Goal: Navigation & Orientation: Go to known website

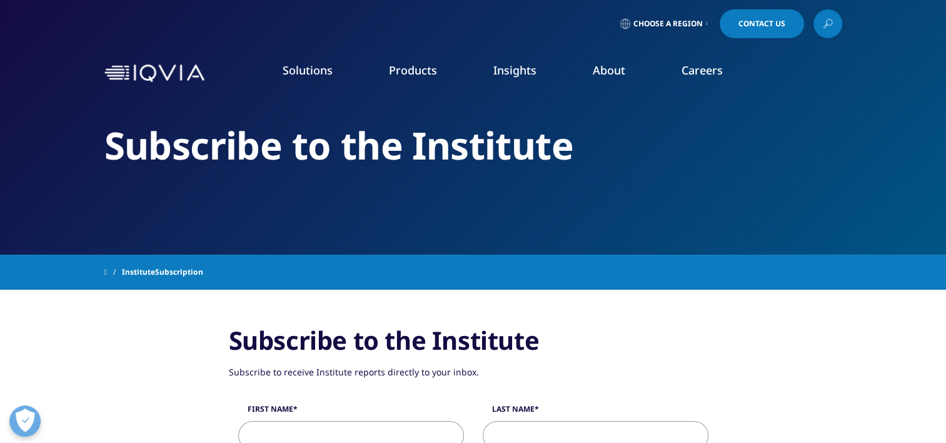
click at [183, 77] on img at bounding box center [154, 73] width 100 height 18
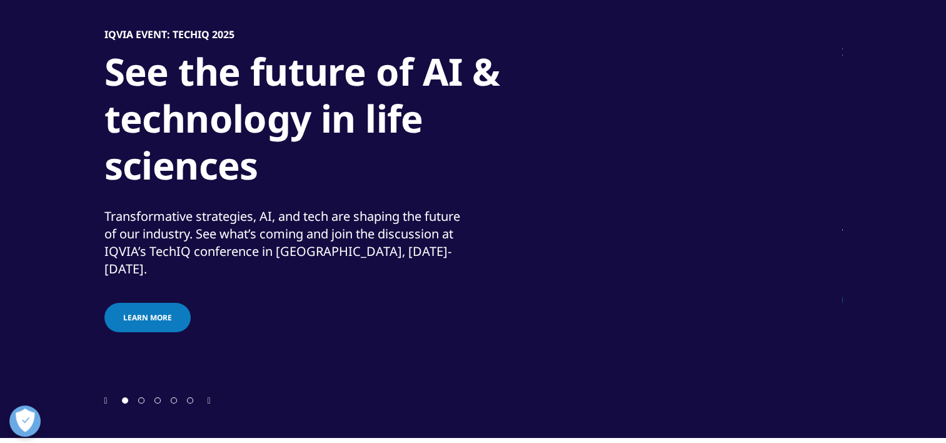
click at [213, 398] on div at bounding box center [473, 400] width 738 height 12
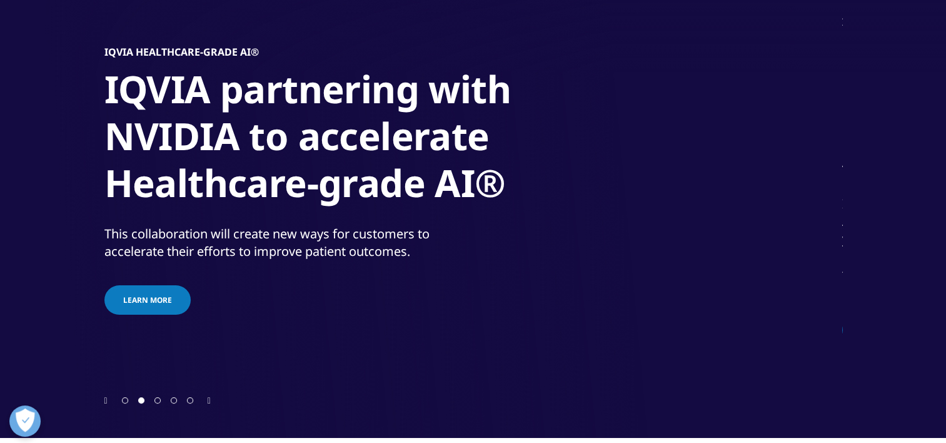
click at [209, 401] on icon "Next slide" at bounding box center [209, 400] width 3 height 9
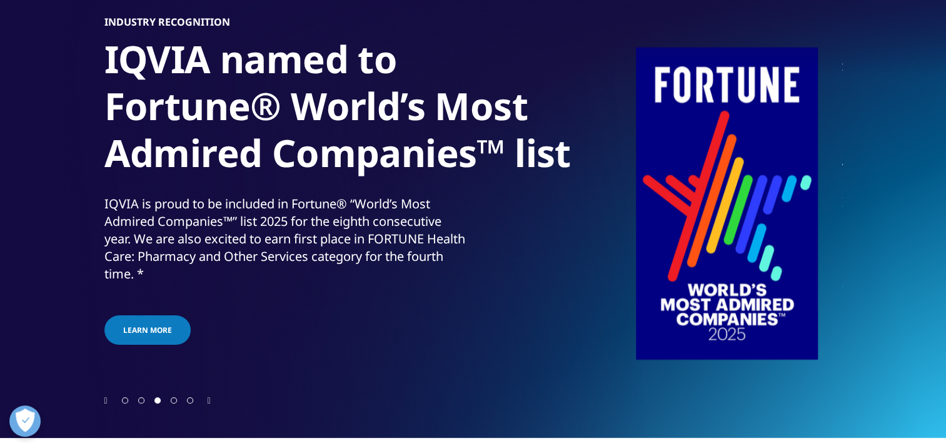
click at [209, 401] on icon "Next slide" at bounding box center [209, 400] width 3 height 9
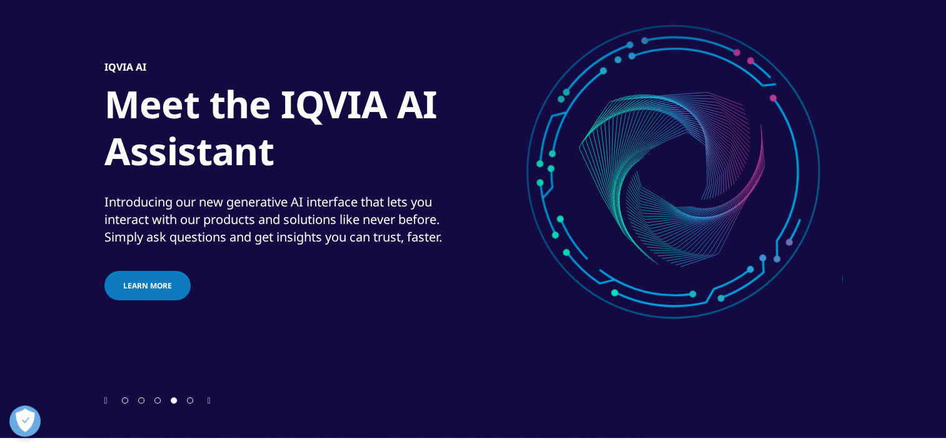
click at [209, 401] on icon "Next slide" at bounding box center [209, 400] width 3 height 9
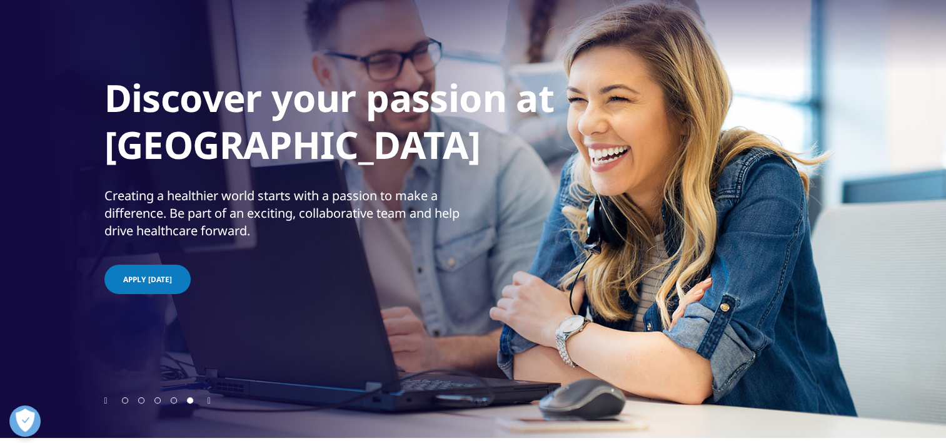
click at [209, 401] on icon "Next slide" at bounding box center [209, 400] width 3 height 9
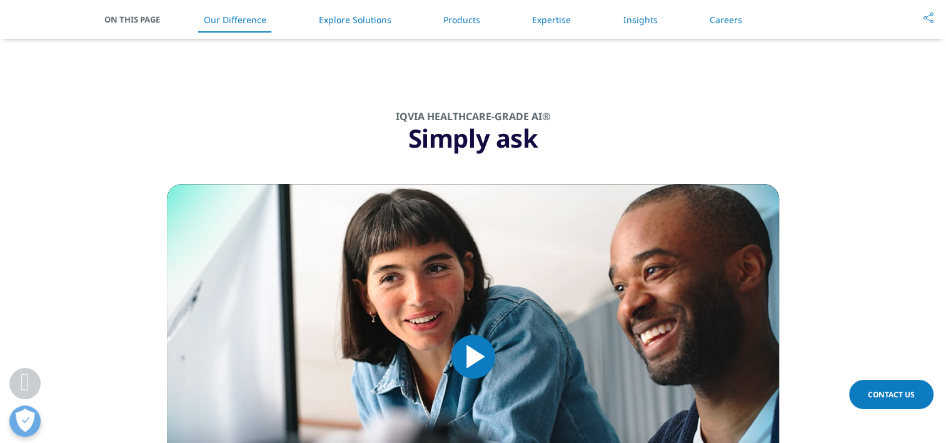
scroll to position [1125, 0]
